Goal: Navigation & Orientation: Find specific page/section

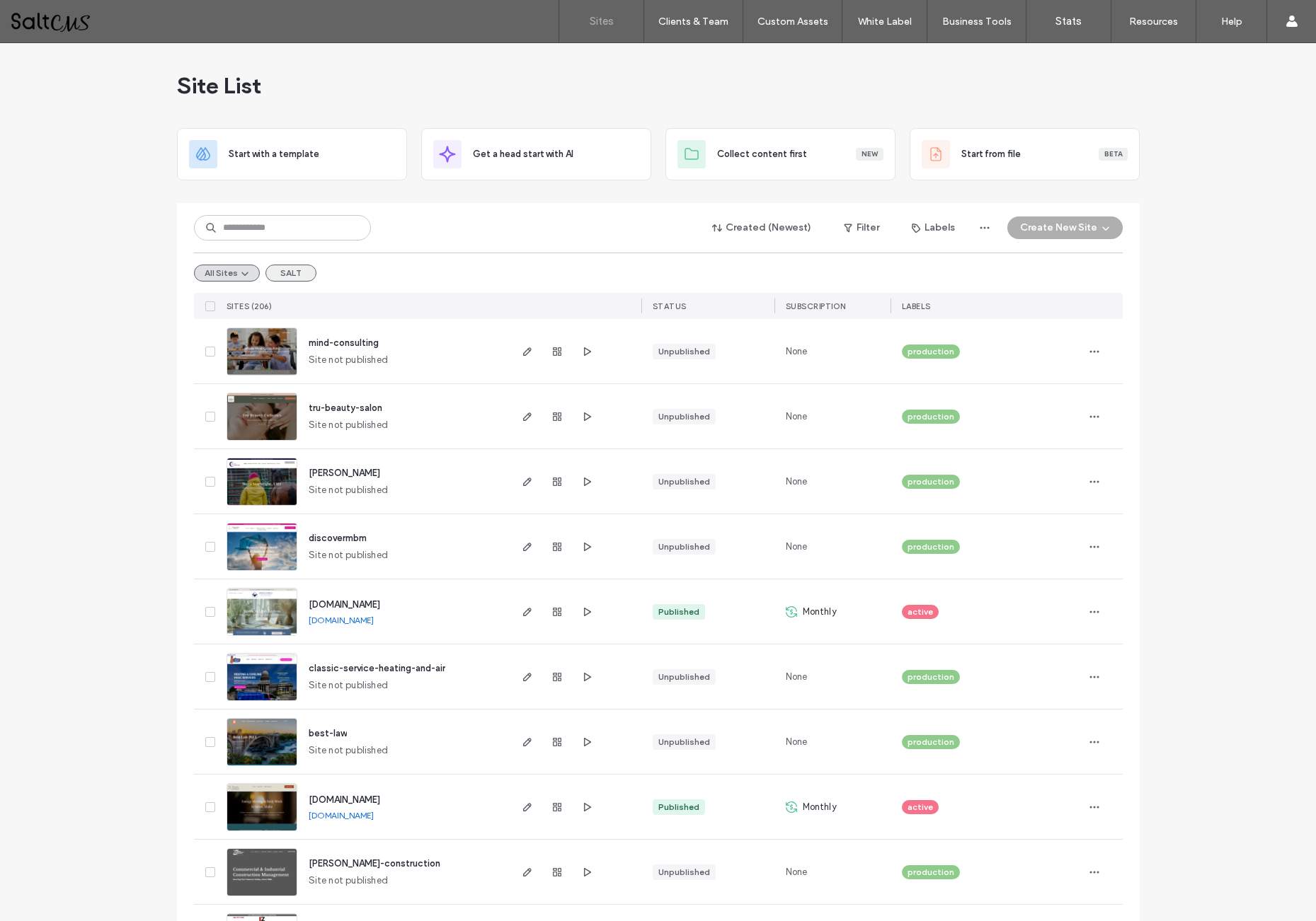
click at [276, 274] on button "SALT" at bounding box center [291, 273] width 51 height 17
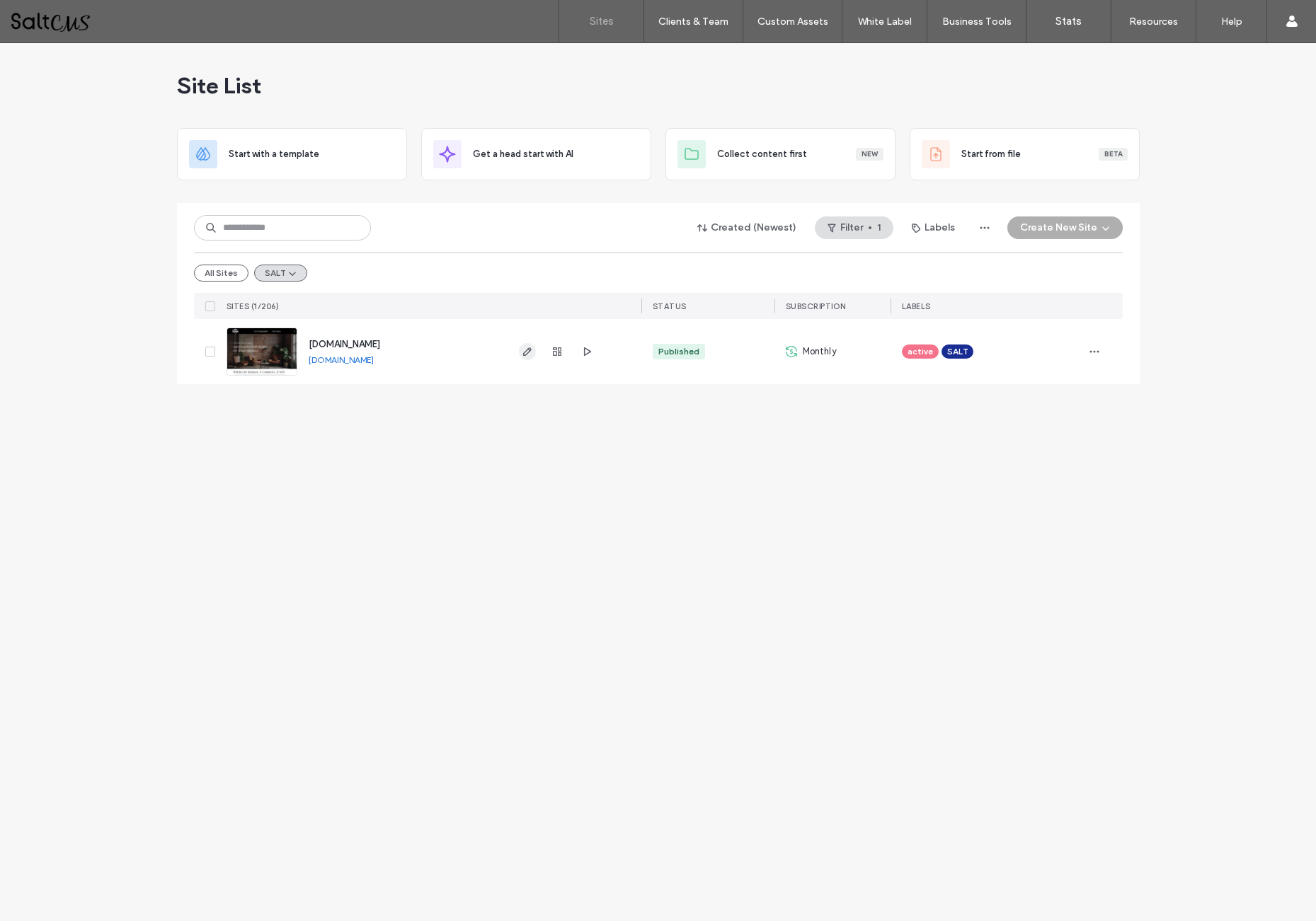
click at [527, 351] on icon "button" at bounding box center [527, 351] width 11 height 11
click at [527, 351] on icon "button" at bounding box center [527, 351] width 11 height 11
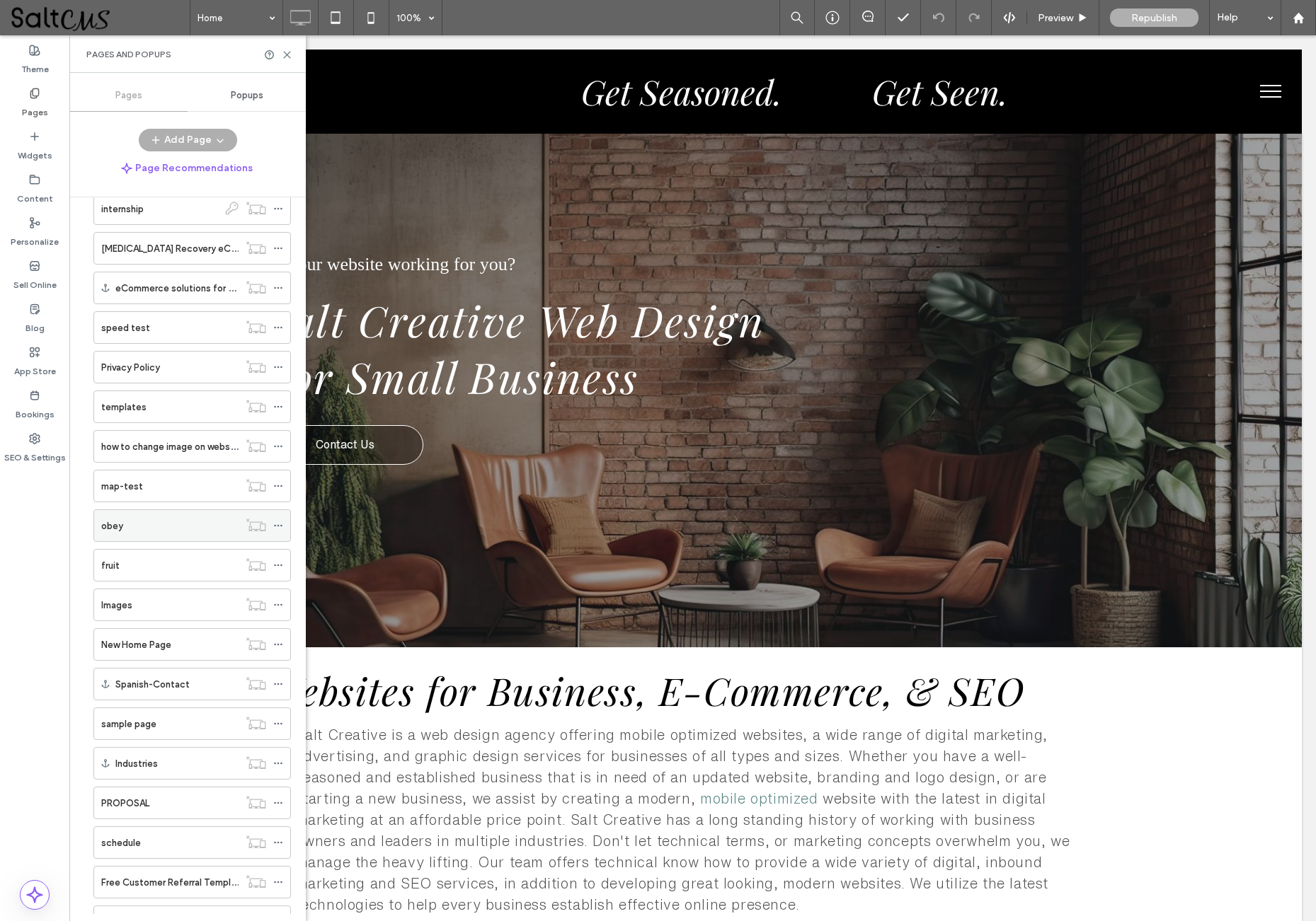
scroll to position [1114, 0]
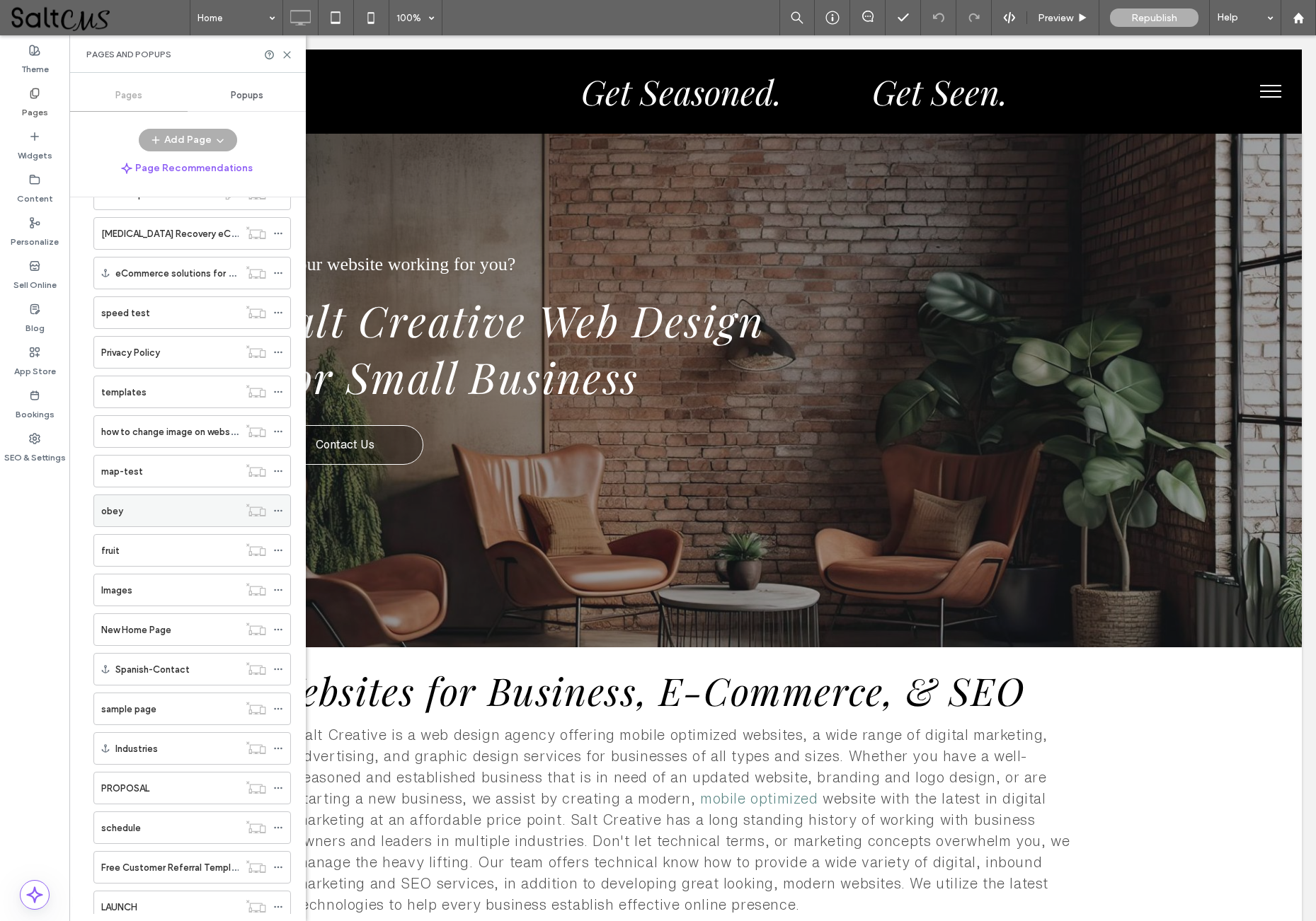
click at [167, 505] on div "obey" at bounding box center [169, 511] width 137 height 15
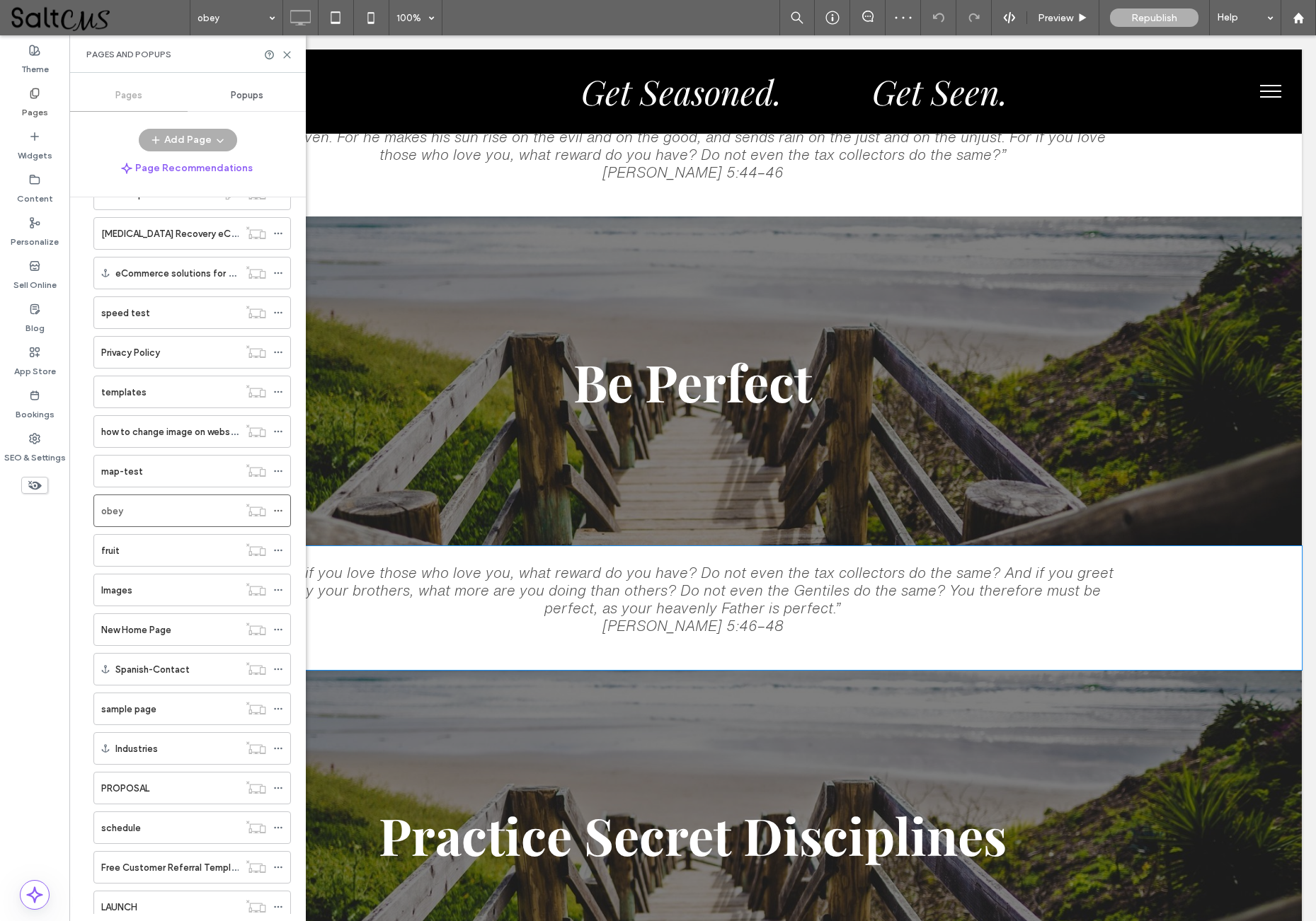
scroll to position [4563, 0]
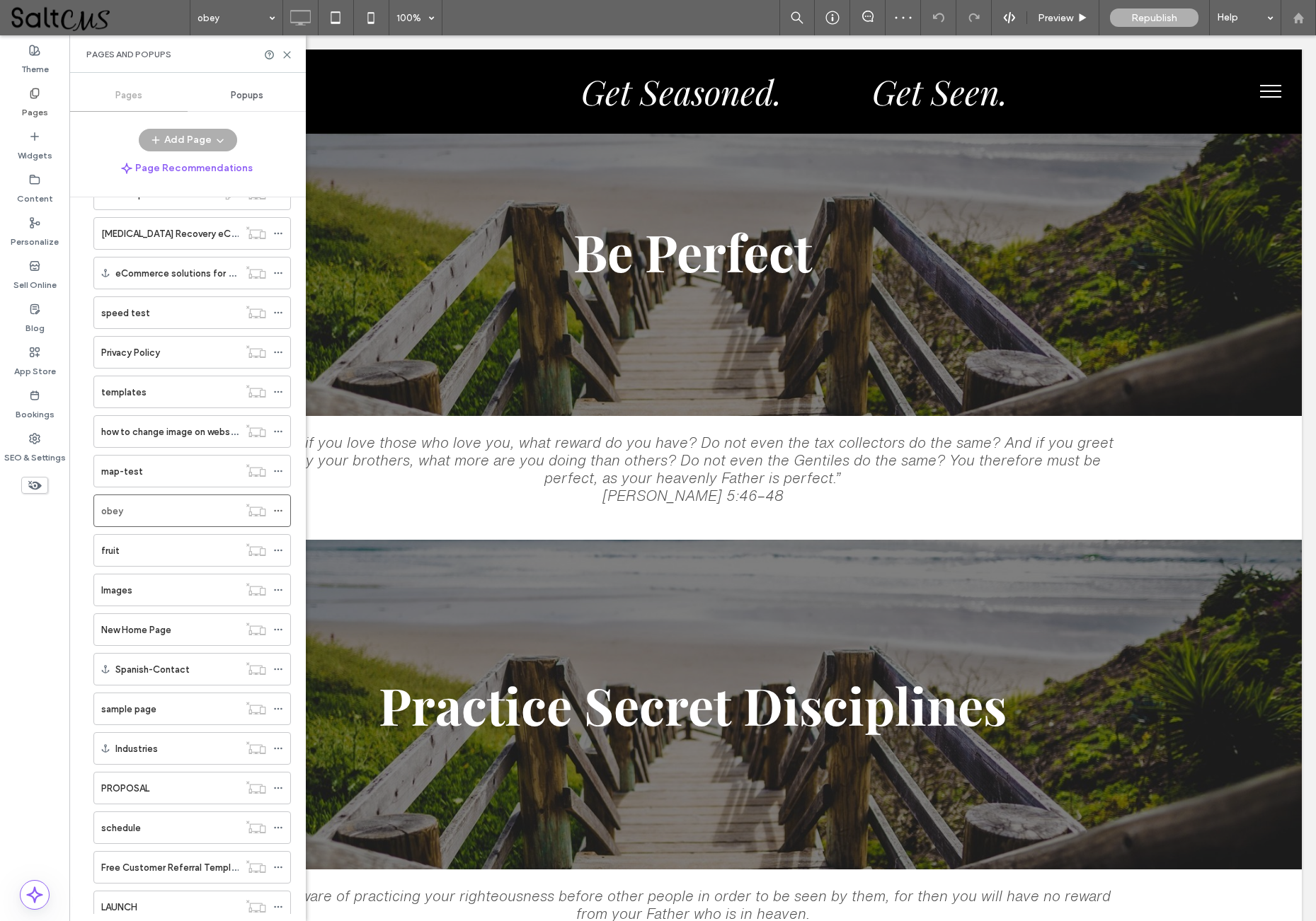
click at [1301, 16] on use at bounding box center [1297, 17] width 11 height 11
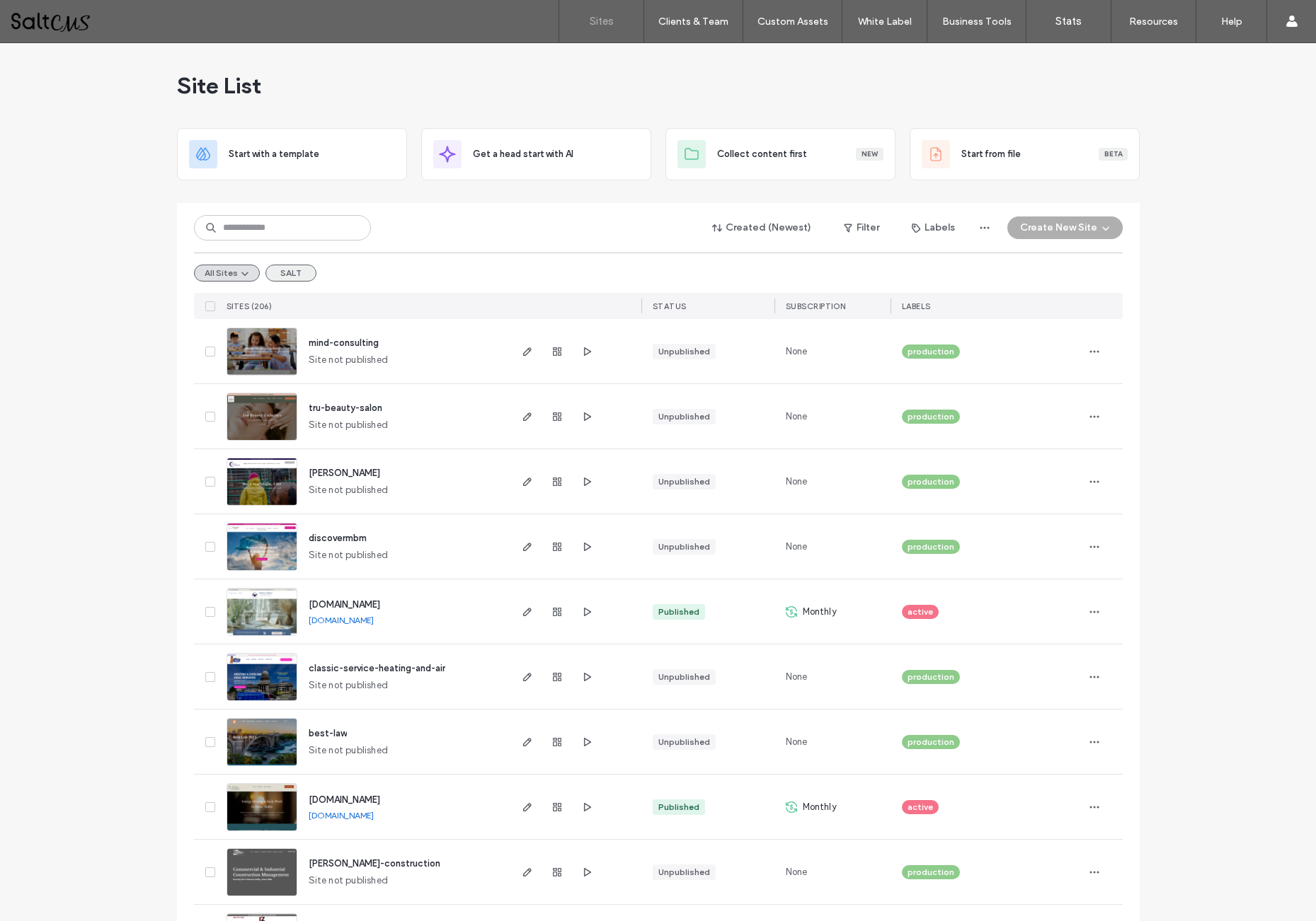
click at [294, 272] on button "SALT" at bounding box center [291, 273] width 51 height 17
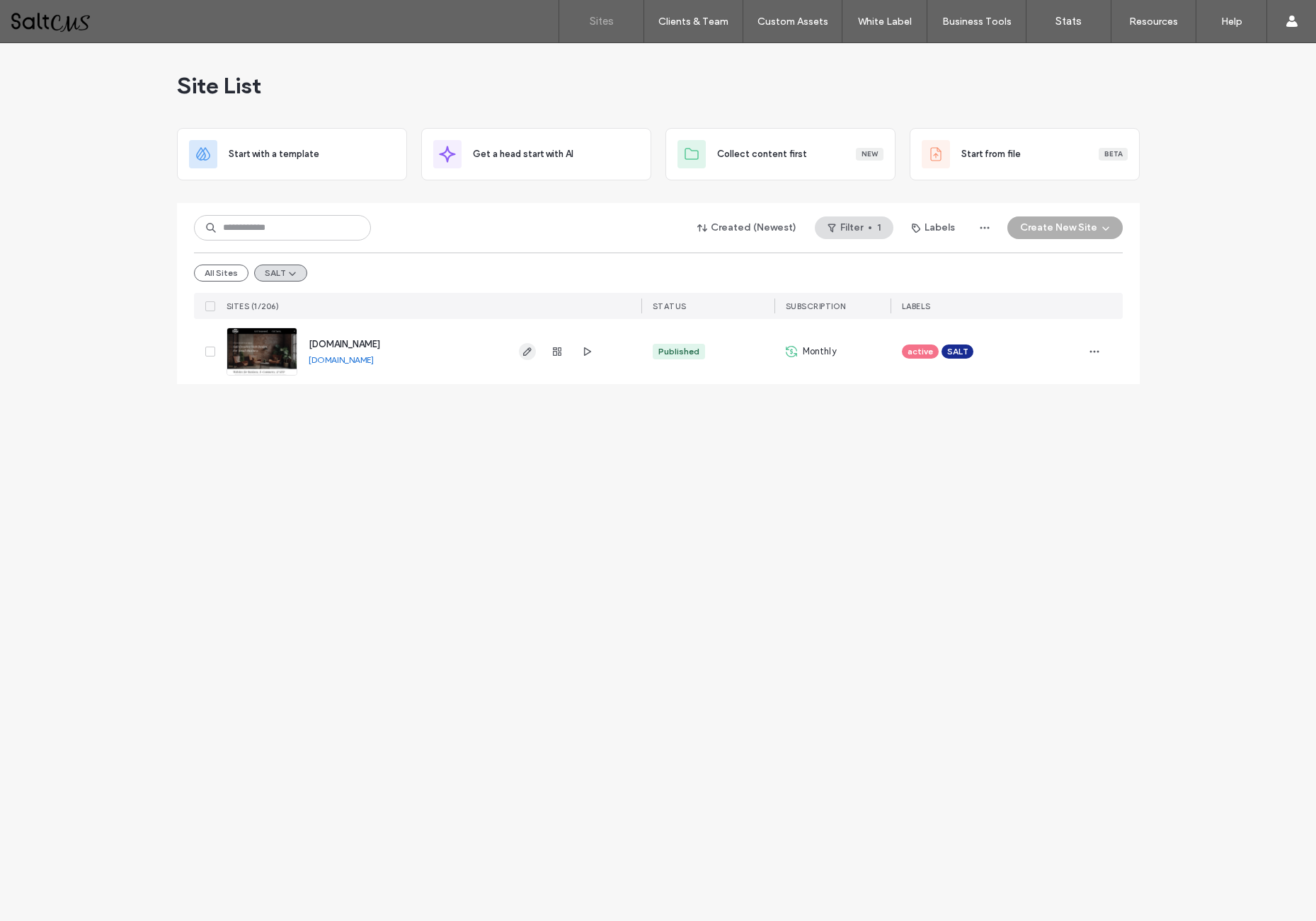
click at [526, 349] on icon "button" at bounding box center [527, 351] width 11 height 11
